Goal: Task Accomplishment & Management: Manage account settings

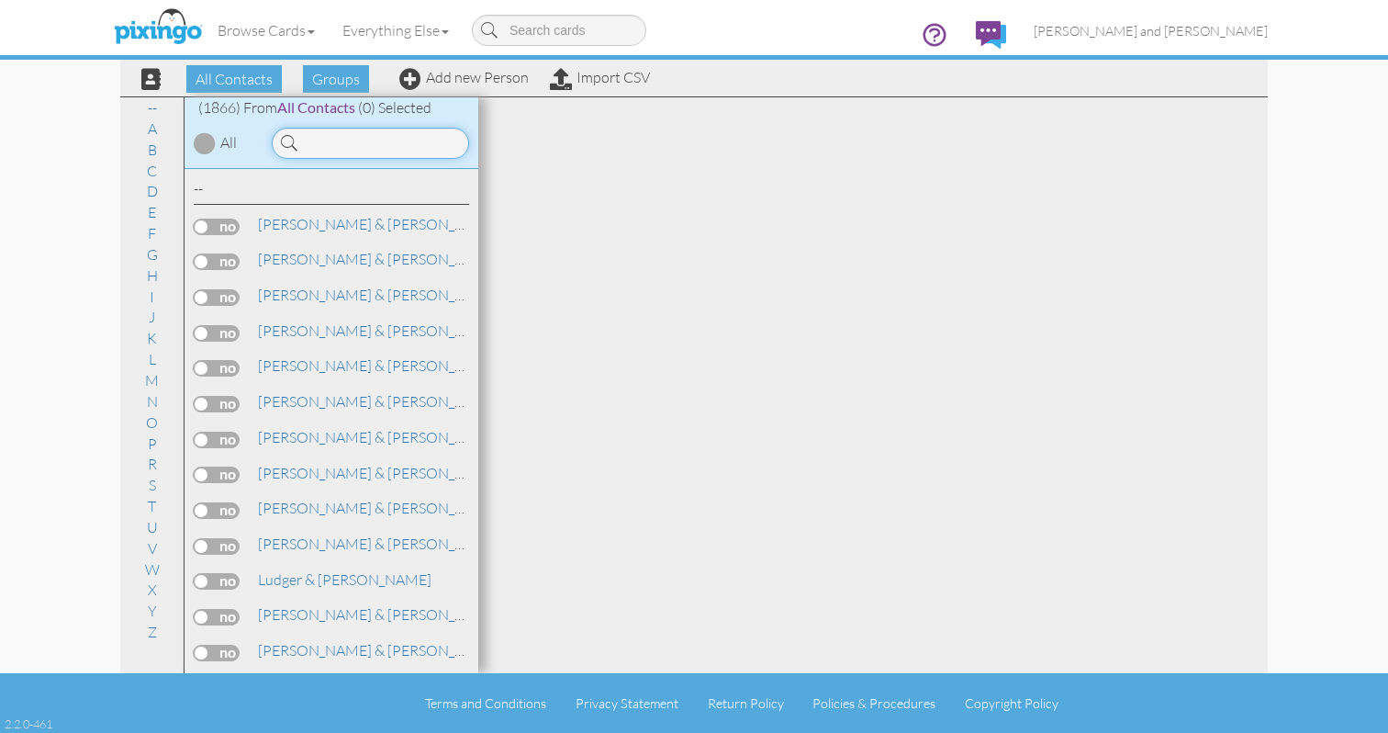
click at [382, 138] on input at bounding box center [370, 143] width 197 height 31
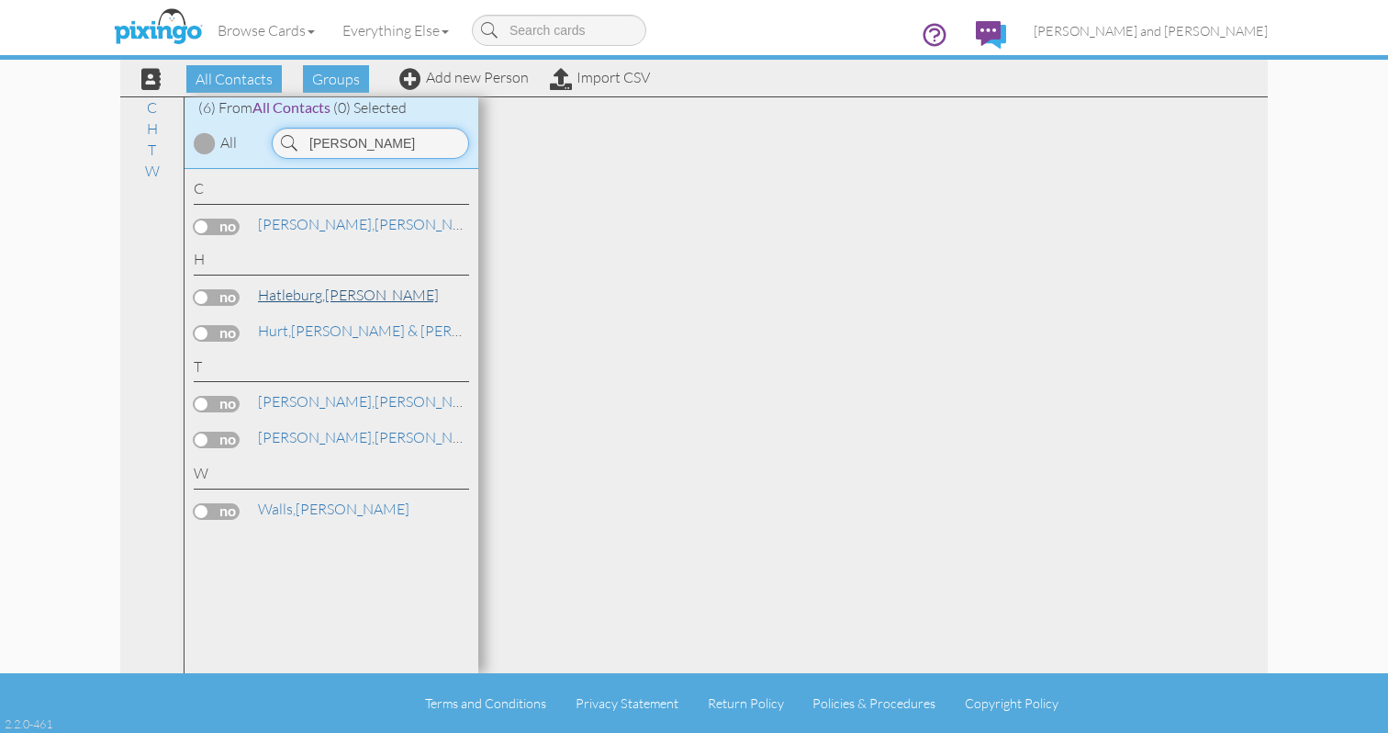
type input "shawn"
click at [346, 298] on link "Hatleburg, Shawn" at bounding box center [348, 295] width 185 height 22
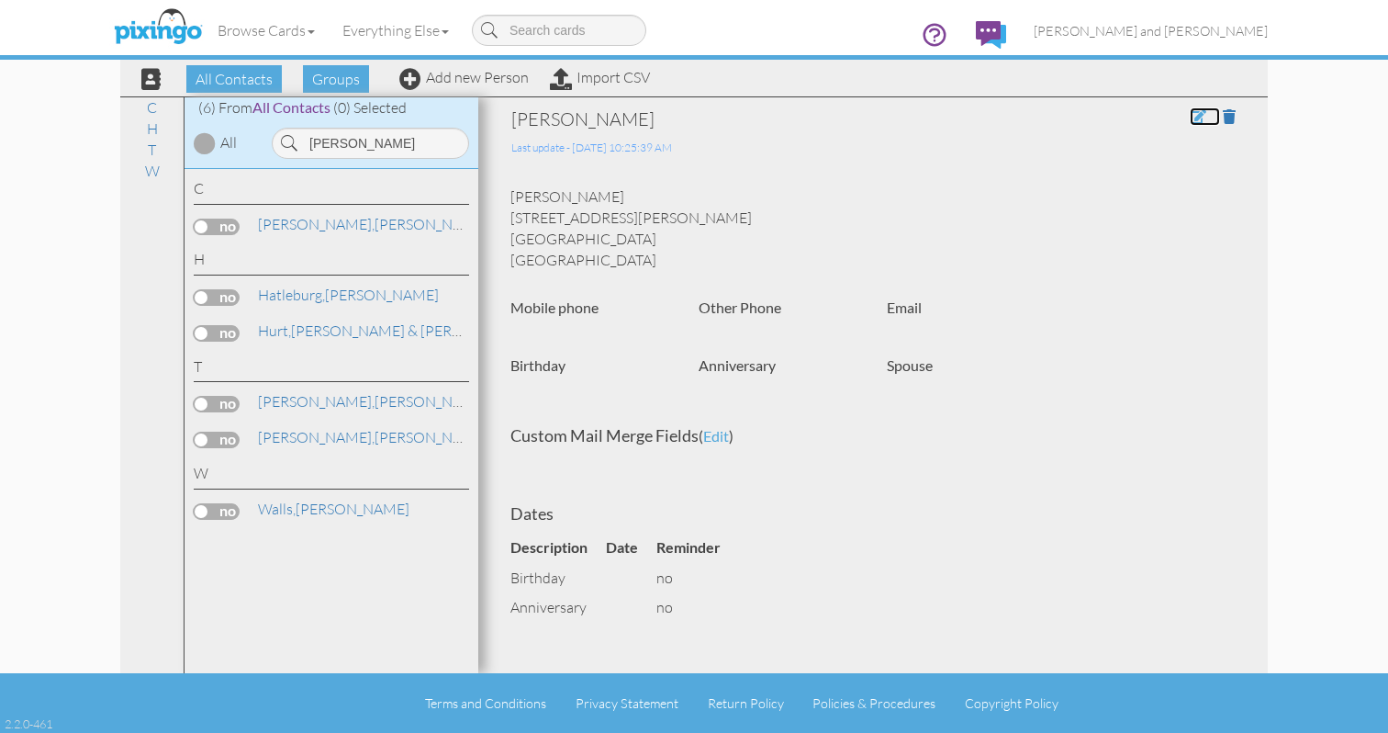
click at [1197, 116] on span at bounding box center [1198, 116] width 17 height 15
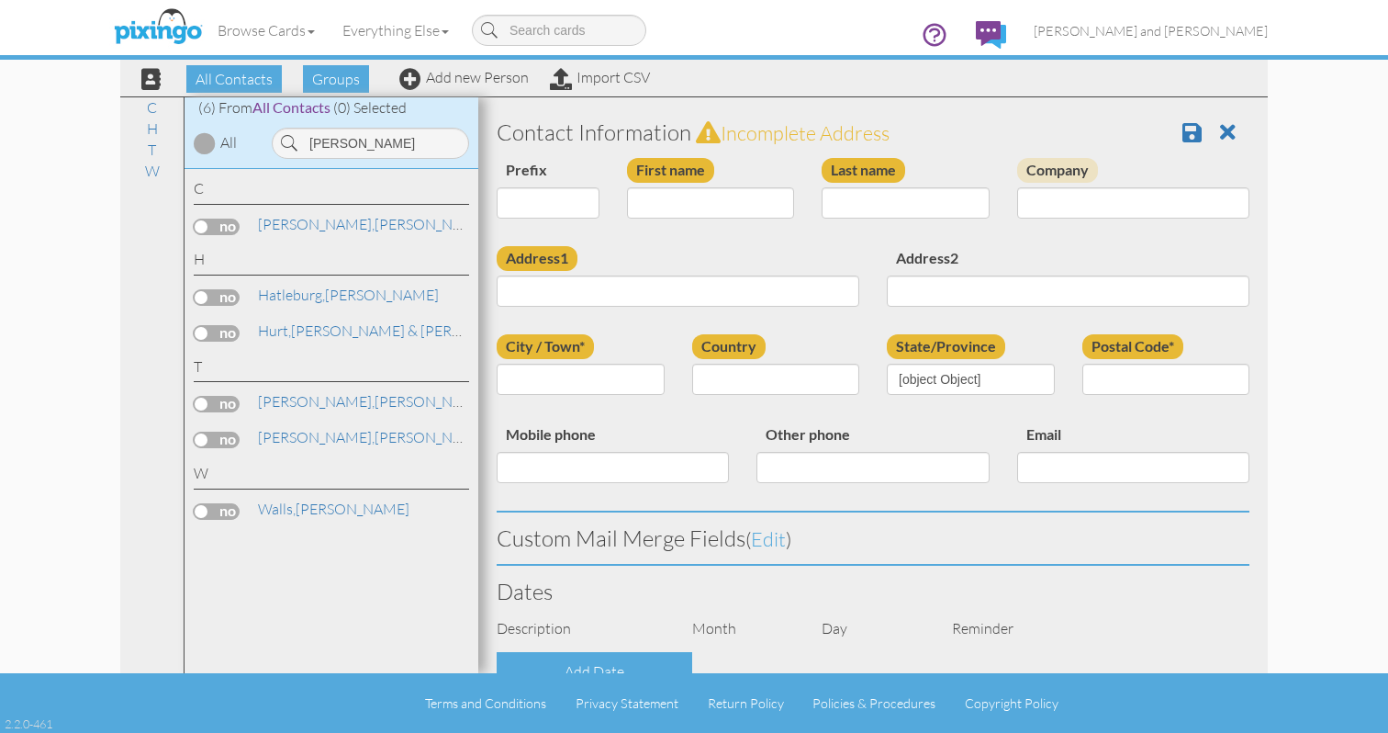
type input "[PERSON_NAME]"
type input "Hatleburg"
type input "1649 Fairway Dr NE"
type input "Moses Lake"
type input "98837"
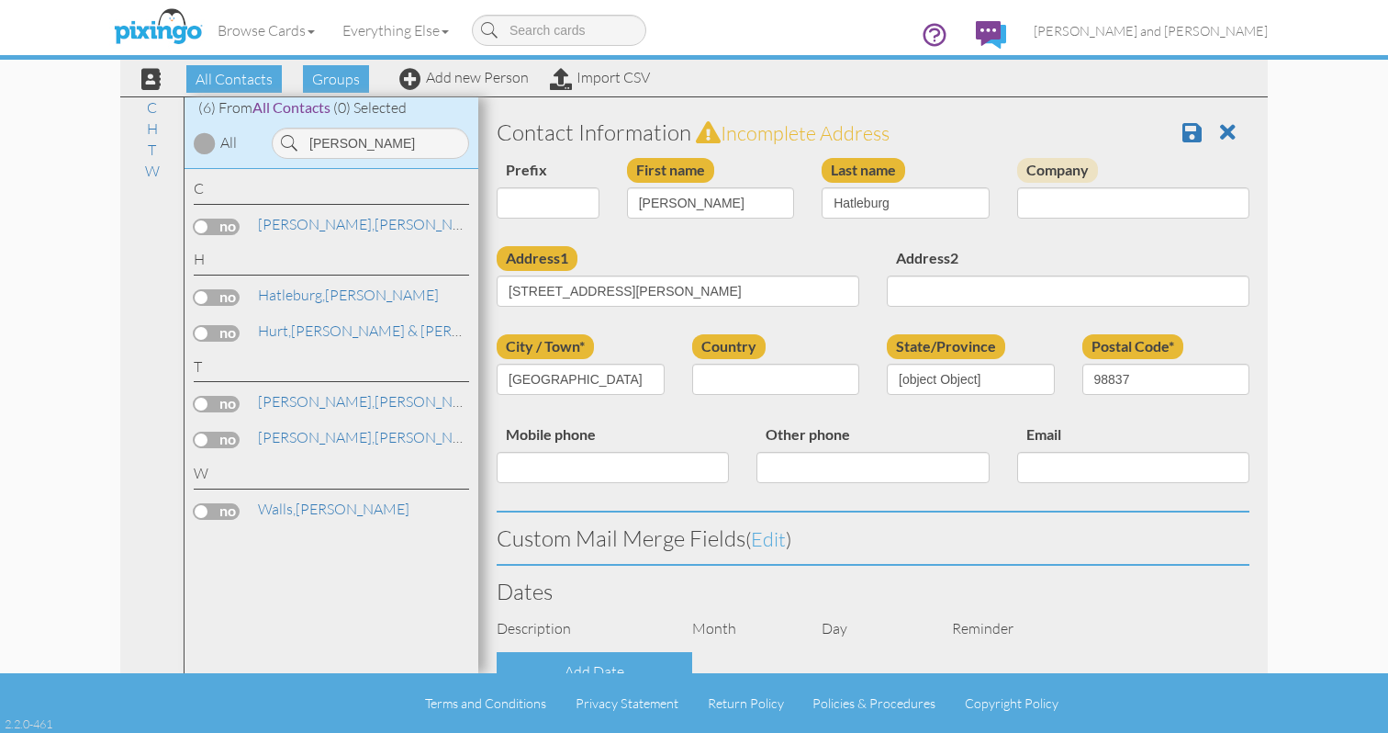
select select "object:5874"
select select "object:6119"
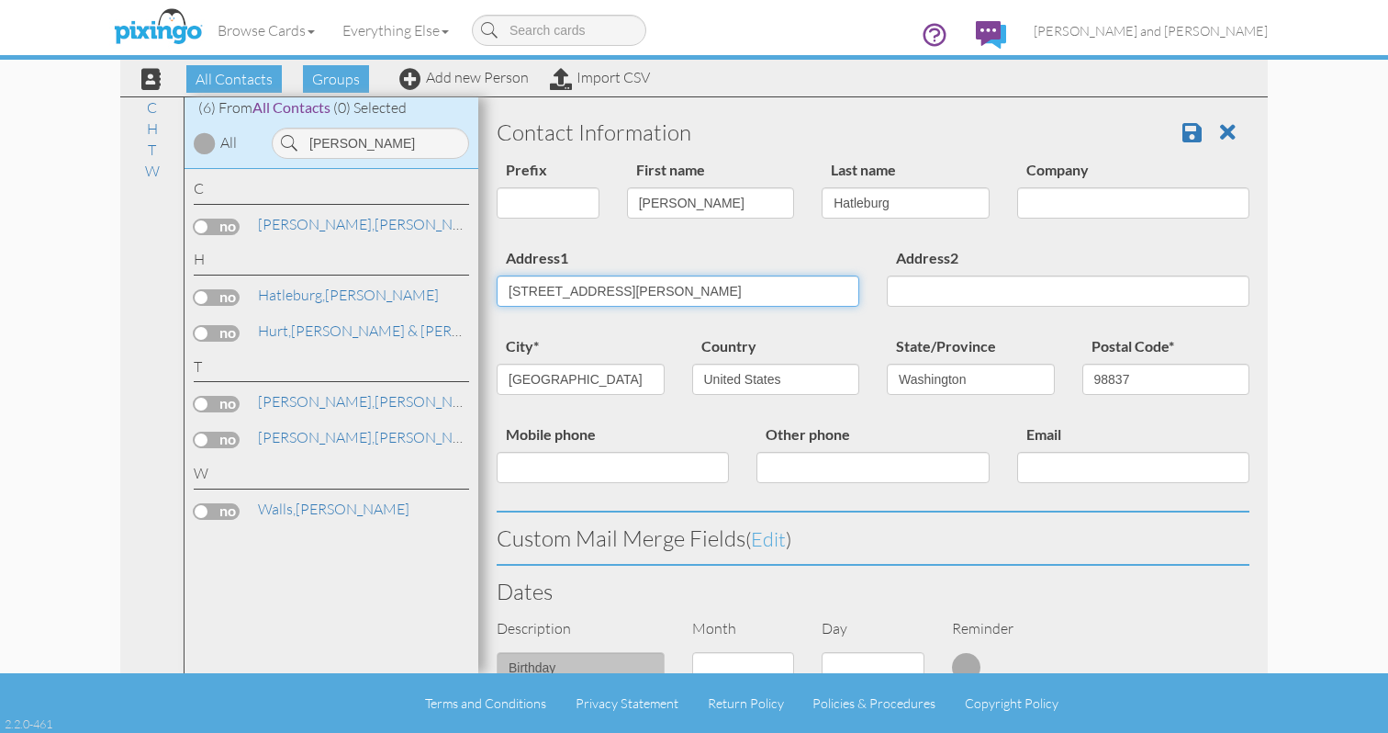
drag, startPoint x: 635, startPoint y: 287, endPoint x: 506, endPoint y: 285, distance: 129.5
click at [506, 285] on input "1649 Fairway Dr NE" at bounding box center [678, 290] width 363 height 31
type input "2900 Marina Dr"
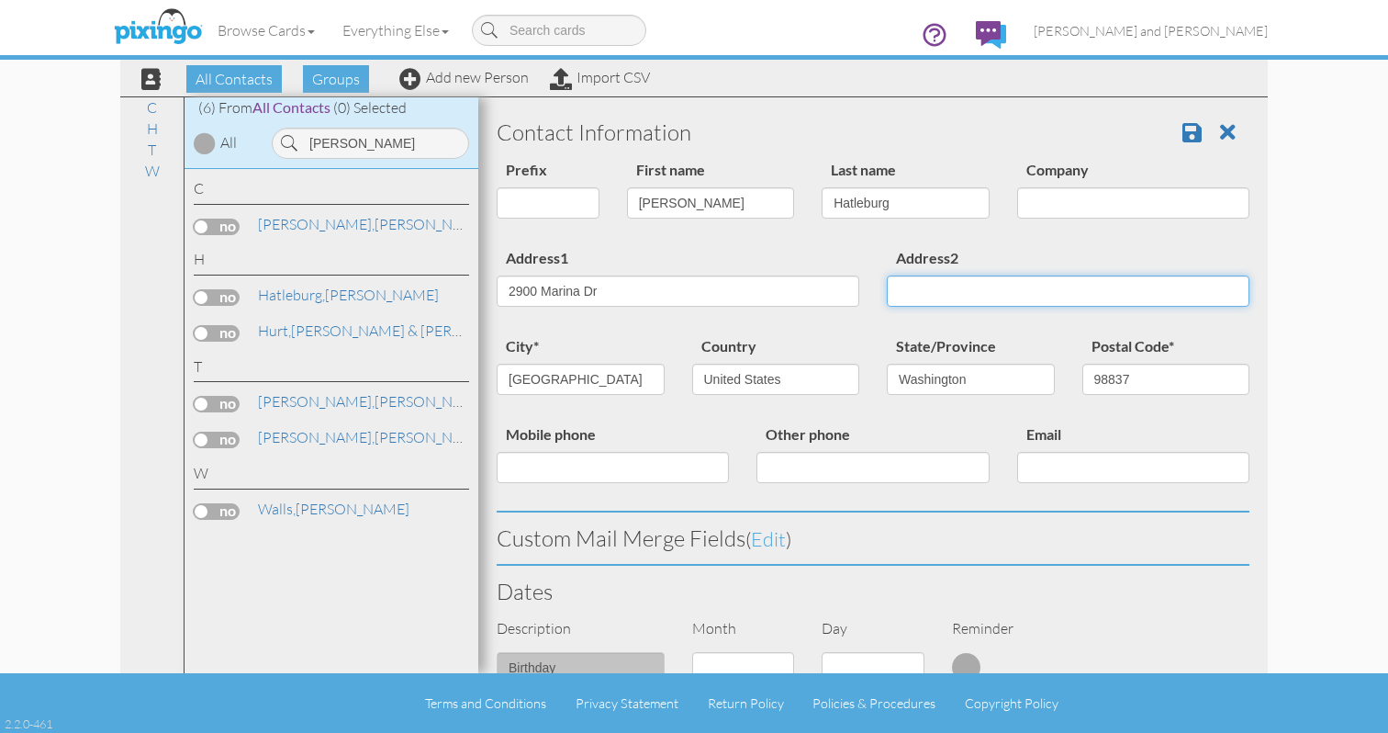
click at [1017, 289] on input "Address2" at bounding box center [1068, 290] width 363 height 31
type input "unit 103"
click at [1189, 135] on span at bounding box center [1192, 132] width 19 height 22
